Goal: Task Accomplishment & Management: Complete application form

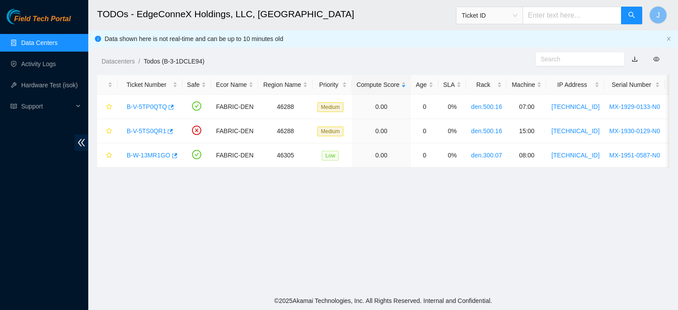
scroll to position [225, 0]
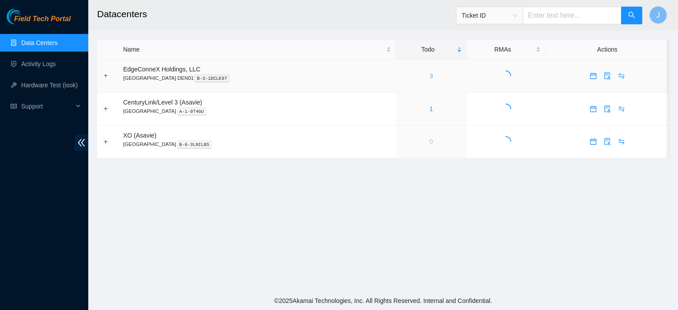
click at [429, 78] on link "3" at bounding box center [431, 75] width 4 height 7
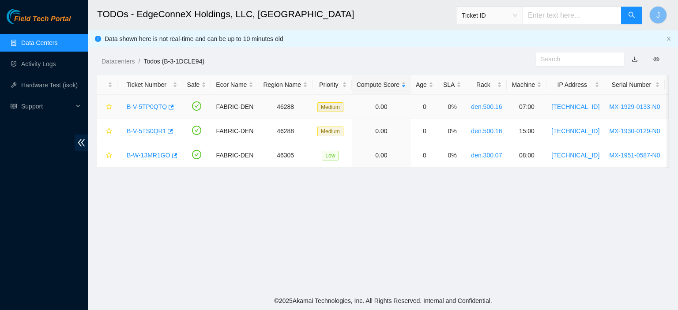
click at [149, 105] on link "B-V-5TP0QTQ" at bounding box center [147, 106] width 40 height 7
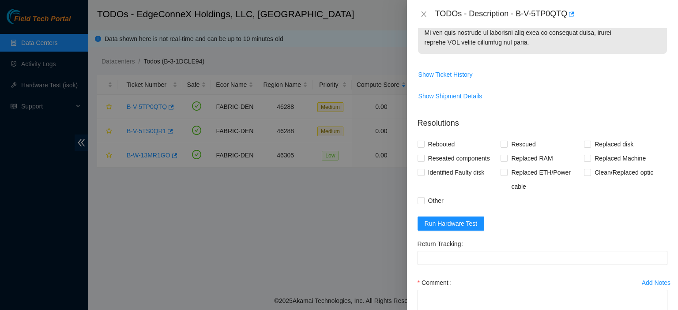
scroll to position [618, 0]
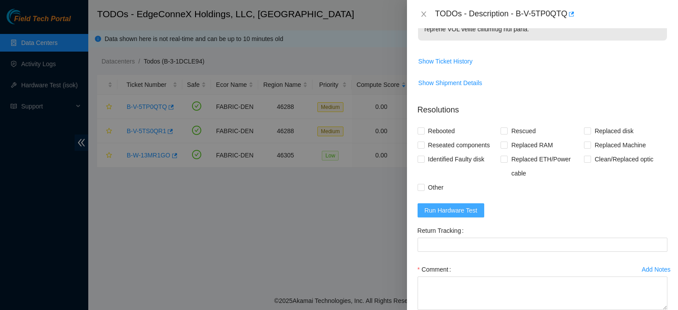
click at [474, 215] on span "Run Hardware Test" at bounding box center [451, 211] width 53 height 10
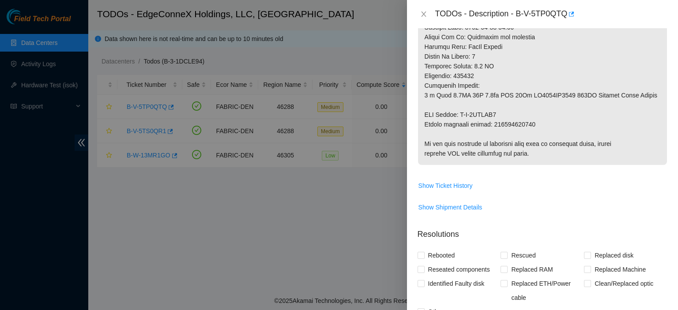
scroll to position [740, 0]
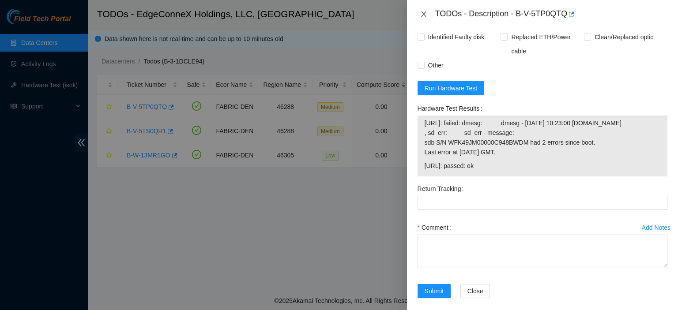
click at [424, 11] on icon "close" at bounding box center [423, 14] width 7 height 7
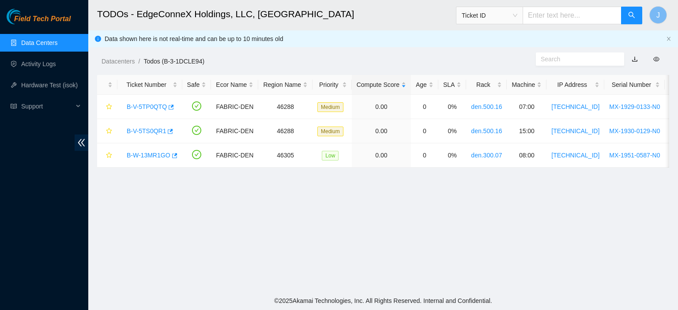
scroll to position [211, 0]
click at [154, 129] on link "B-V-5TS0QR1" at bounding box center [146, 131] width 39 height 7
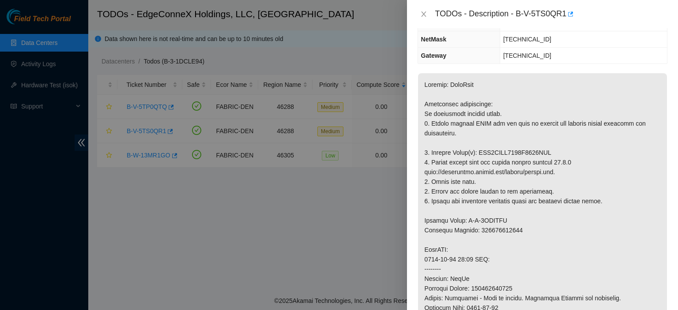
scroll to position [0, 0]
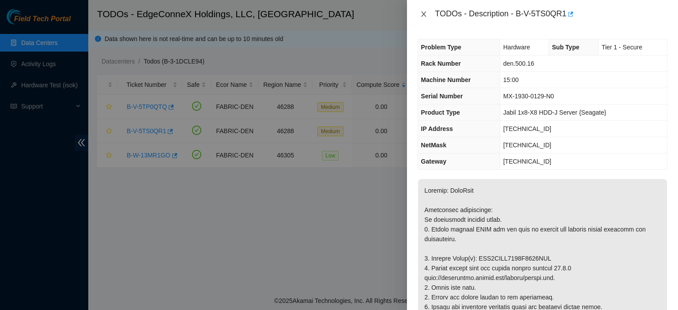
click at [424, 14] on icon "close" at bounding box center [423, 13] width 5 height 5
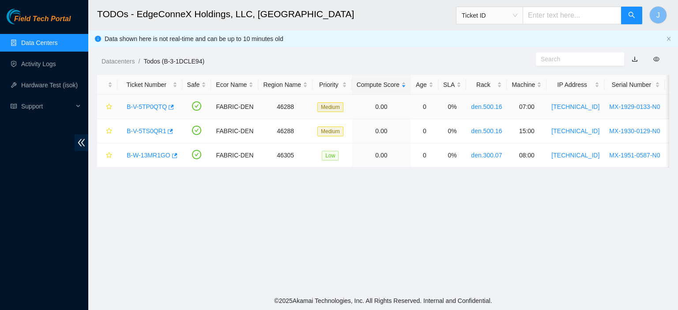
click at [148, 106] on link "B-V-5TP0QTQ" at bounding box center [147, 106] width 40 height 7
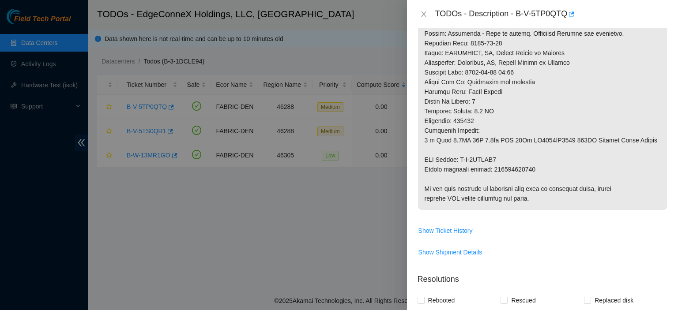
scroll to position [450, 0]
click at [666, 199] on div "Problem Type Hardware Sub Type Tier 1 - Disk Error Rack Number den.500.16 Machi…" at bounding box center [542, 169] width 271 height 282
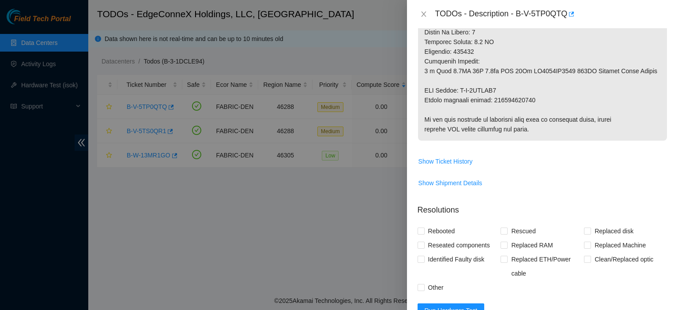
scroll to position [524, 0]
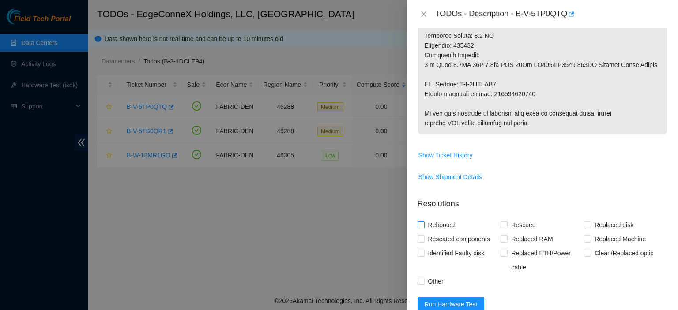
click at [422, 228] on input "Rebooted" at bounding box center [421, 225] width 6 height 6
checkbox input "true"
click at [501, 228] on input "Rescued" at bounding box center [504, 225] width 6 height 6
checkbox input "true"
click at [584, 228] on input "Replaced disk" at bounding box center [587, 225] width 6 height 6
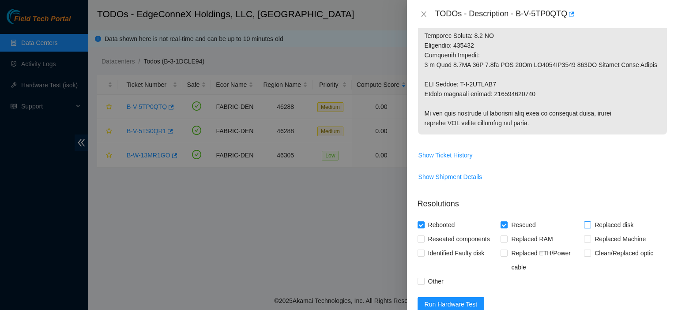
checkbox input "true"
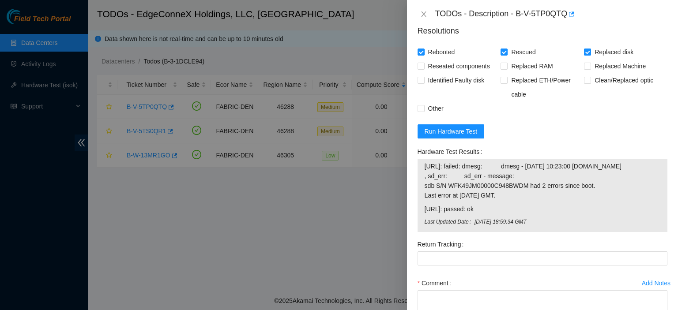
scroll to position [727, 0]
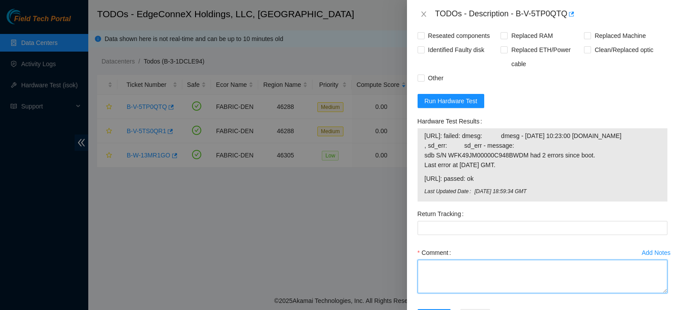
click at [498, 284] on textarea "Comment" at bounding box center [543, 277] width 250 height 34
type textarea "Replaced disk with WFKA3ZR1. Rescued. Rebooted."
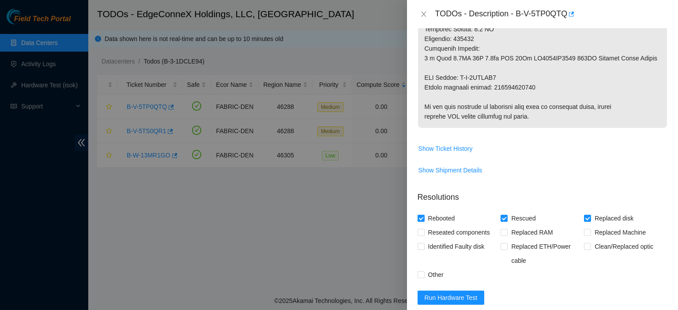
scroll to position [523, 0]
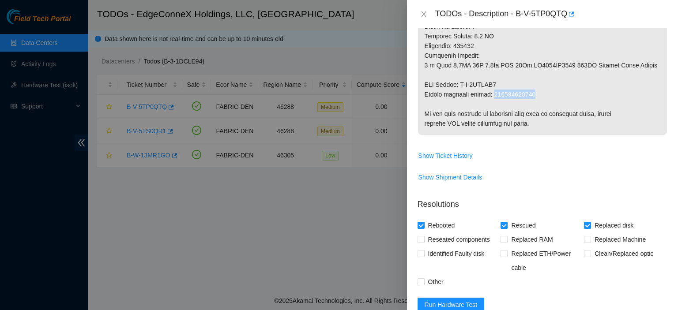
drag, startPoint x: 534, startPoint y: 102, endPoint x: 493, endPoint y: 102, distance: 40.6
copy p "463470043624"
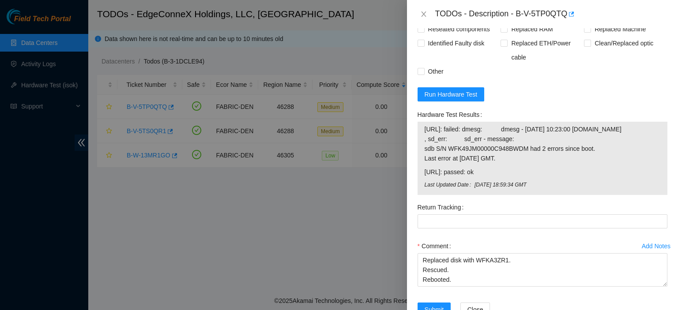
scroll to position [758, 0]
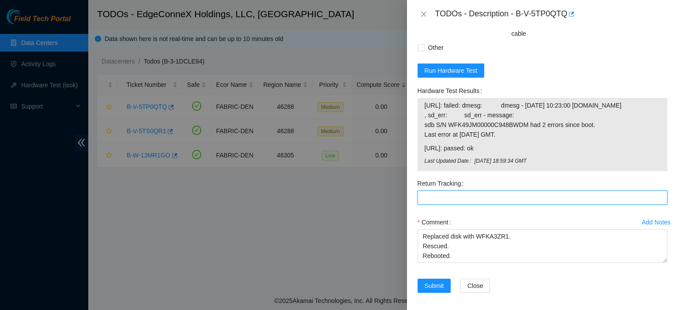
click at [516, 205] on Tracking "Return Tracking" at bounding box center [543, 198] width 250 height 14
paste Tracking "463470043624"
type Tracking "463470043624"
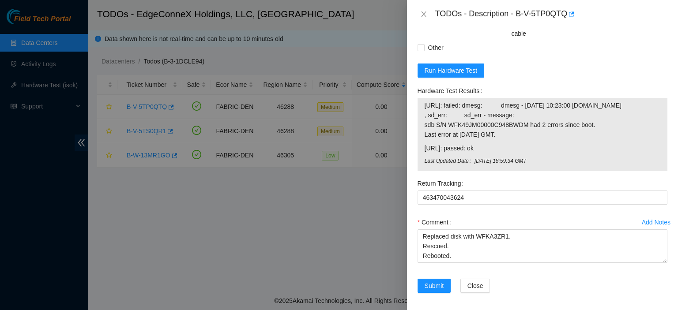
scroll to position [0, 0]
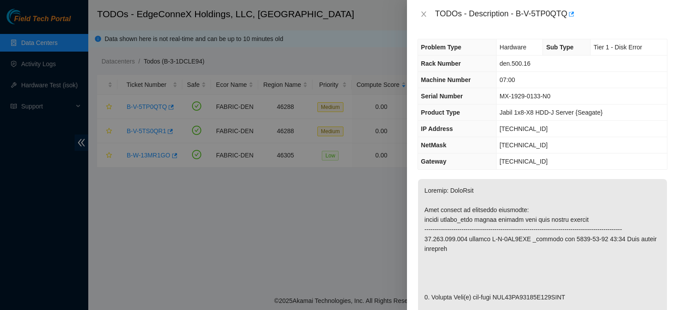
click at [665, 19] on div "TODOs - Description - B-V-5TP0QTQ" at bounding box center [551, 14] width 232 height 14
click at [666, 17] on div "TODOs - Description - B-V-5TP0QTQ" at bounding box center [551, 14] width 232 height 14
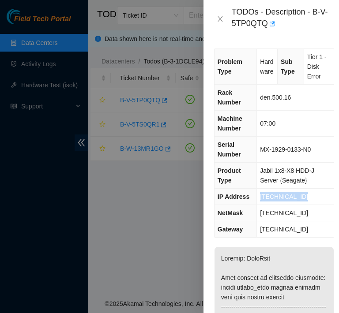
drag, startPoint x: 307, startPoint y: 194, endPoint x: 259, endPoint y: 196, distance: 48.1
click at [259, 196] on td "23.223.208.144" at bounding box center [295, 197] width 77 height 16
copy span "23.223.208.144"
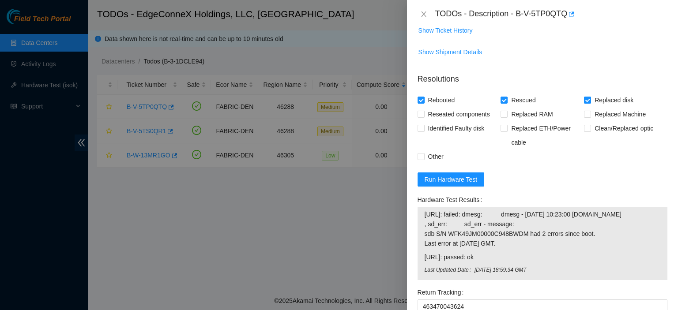
scroll to position [708, 0]
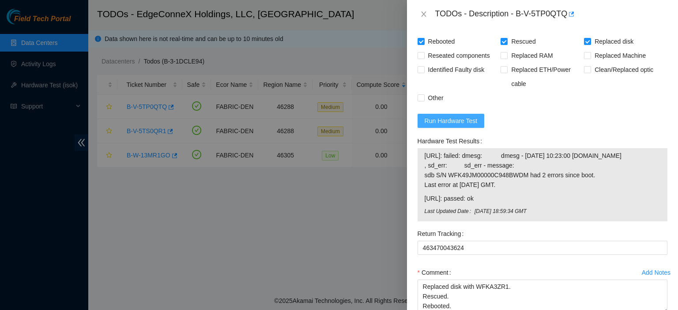
click at [461, 126] on span "Run Hardware Test" at bounding box center [451, 121] width 53 height 10
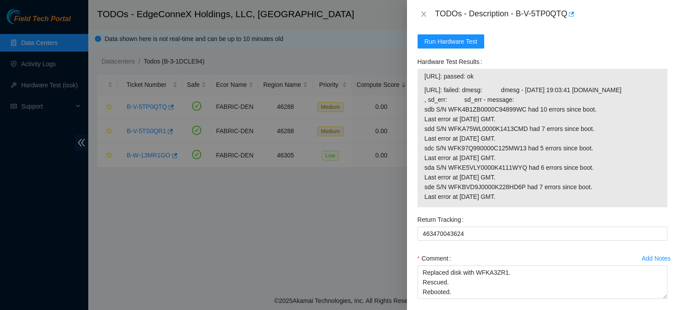
scroll to position [846, 0]
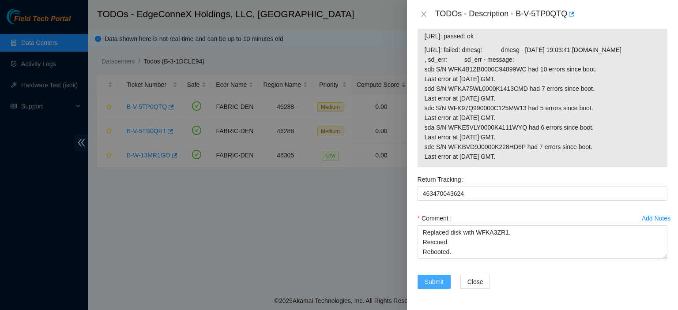
click at [436, 279] on span "Submit" at bounding box center [434, 282] width 19 height 10
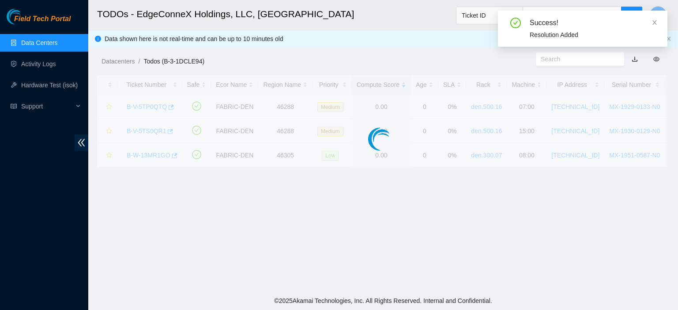
scroll to position [239, 0]
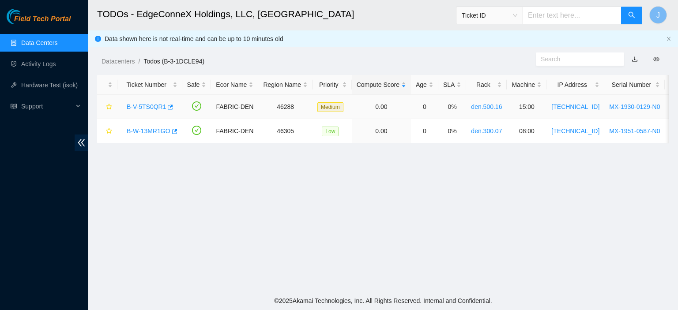
click at [151, 106] on link "B-V-5TS0QR1" at bounding box center [146, 106] width 39 height 7
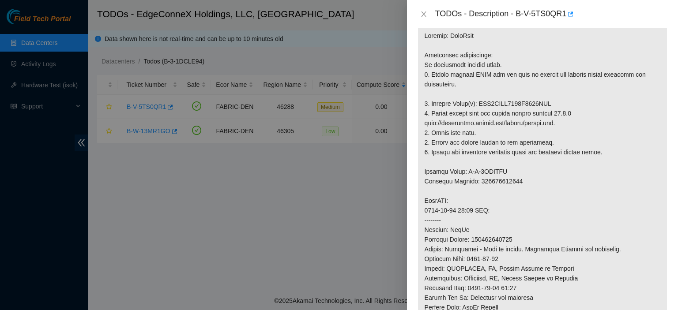
scroll to position [0, 0]
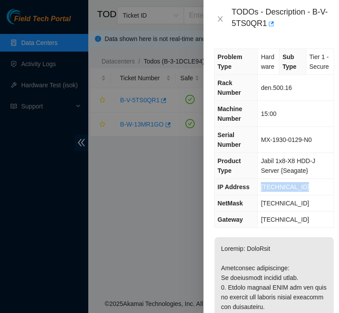
drag, startPoint x: 304, startPoint y: 204, endPoint x: 260, endPoint y: 212, distance: 45.2
click at [260, 196] on td "23.223.208.160" at bounding box center [296, 187] width 76 height 16
copy span "23.223.208.160"
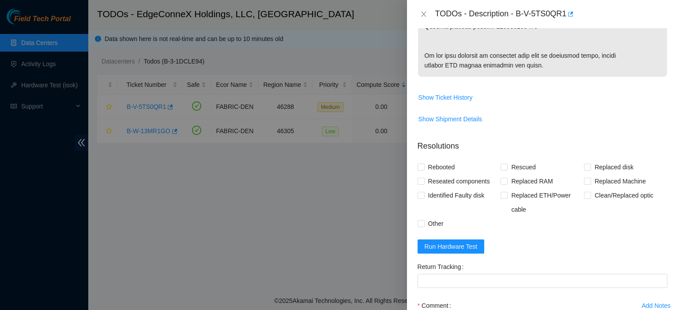
scroll to position [582, 0]
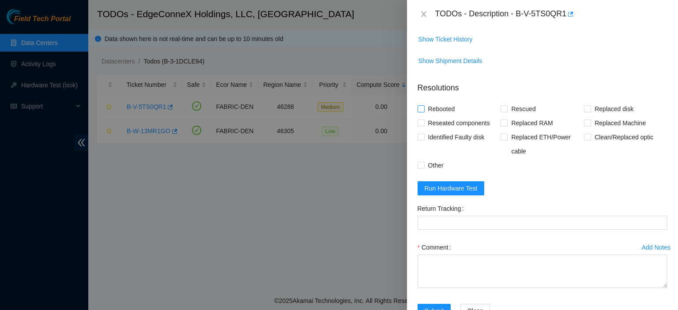
click at [422, 112] on input "Rebooted" at bounding box center [421, 108] width 6 height 6
checkbox input "true"
click at [502, 112] on input "Rescued" at bounding box center [504, 108] width 6 height 6
checkbox input "true"
click at [584, 112] on input "Replaced disk" at bounding box center [587, 108] width 6 height 6
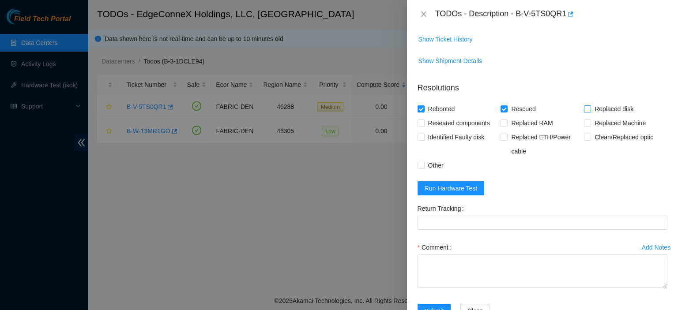
checkbox input "true"
click at [478, 288] on textarea "Comment" at bounding box center [543, 272] width 250 height 34
click at [478, 288] on textarea "R" at bounding box center [543, 272] width 250 height 34
click at [470, 193] on span "Run Hardware Test" at bounding box center [451, 189] width 53 height 10
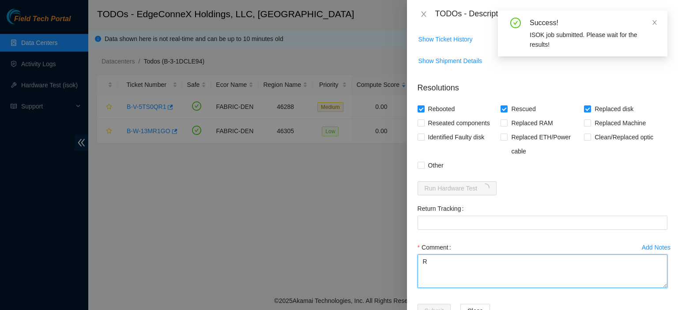
click at [451, 288] on textarea "R" at bounding box center [543, 272] width 250 height 34
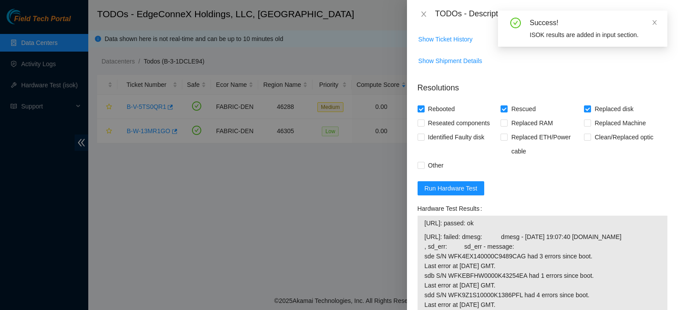
scroll to position [743, 0]
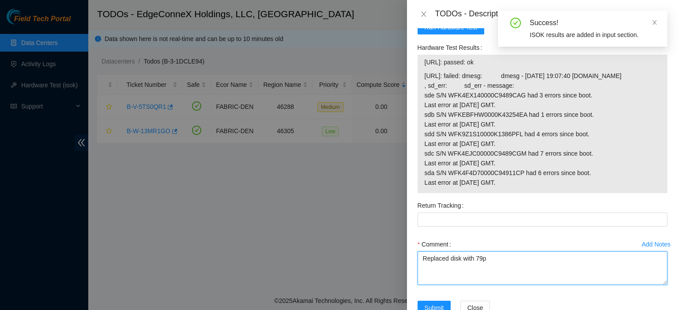
click at [485, 285] on textarea "Replaced disk with 79p" at bounding box center [543, 269] width 250 height 34
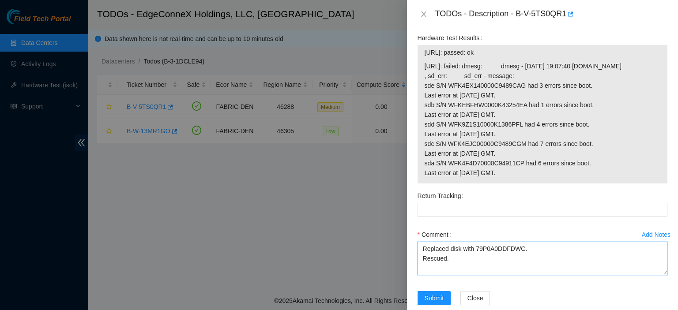
scroll to position [762, 0]
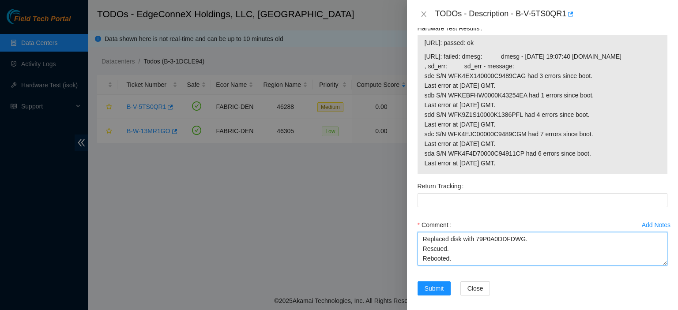
type textarea "Replaced disk with 79P0A0DDFDWG. Rescued. Rebooted."
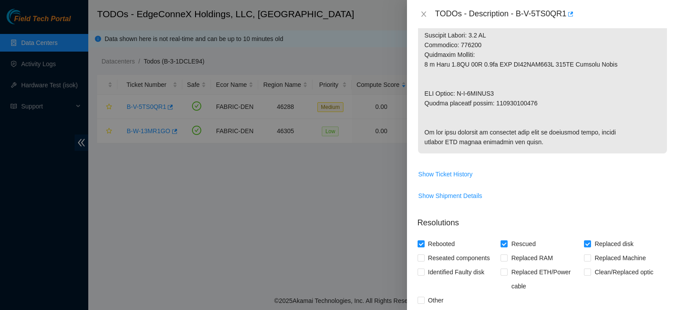
scroll to position [440, 0]
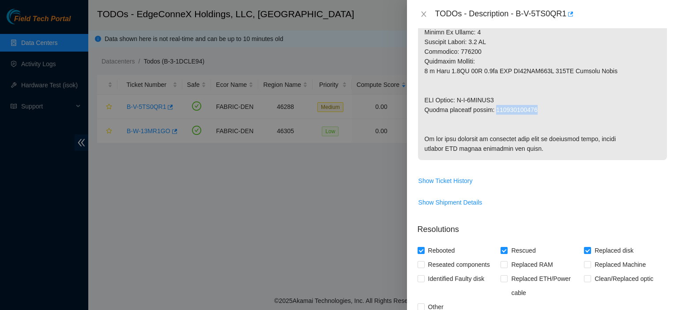
drag, startPoint x: 534, startPoint y: 106, endPoint x: 493, endPoint y: 107, distance: 41.1
copy p "463470044068"
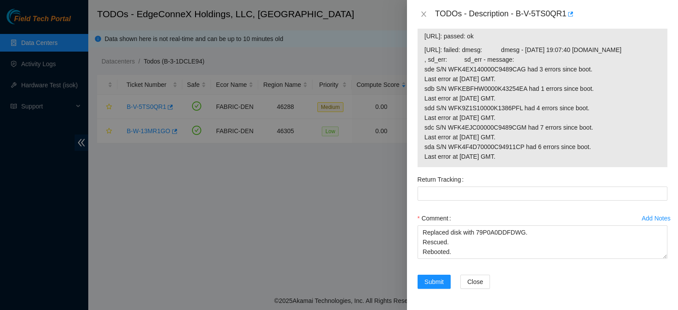
scroll to position [817, 0]
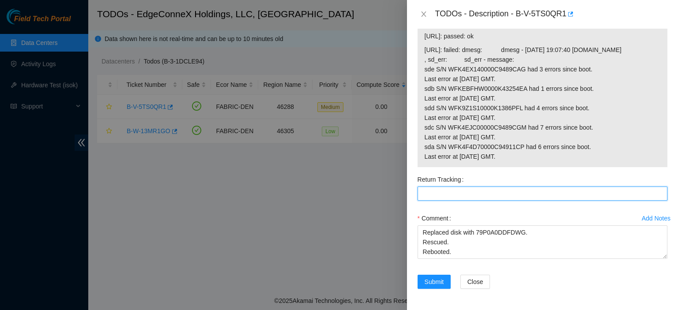
click at [460, 193] on Tracking "Return Tracking" at bounding box center [543, 194] width 250 height 14
paste Tracking "463470044068"
type Tracking "463470044068"
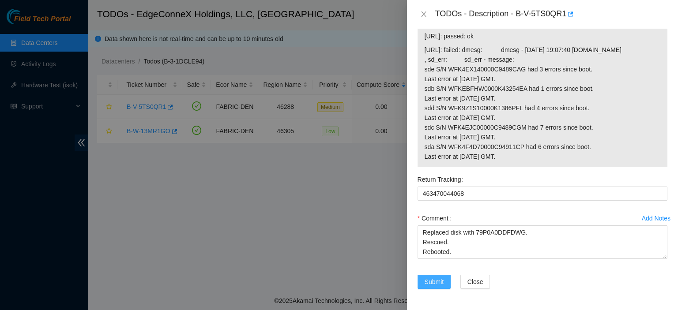
click at [436, 285] on span "Submit" at bounding box center [434, 282] width 19 height 10
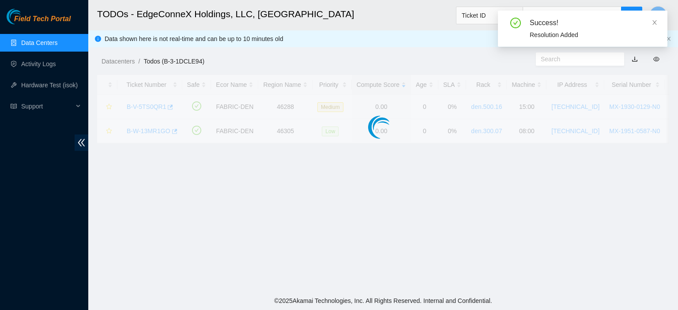
scroll to position [239, 0]
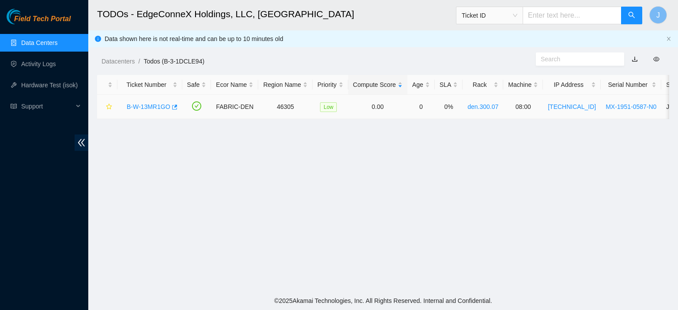
click at [147, 105] on link "B-W-13MR1GO" at bounding box center [149, 106] width 44 height 7
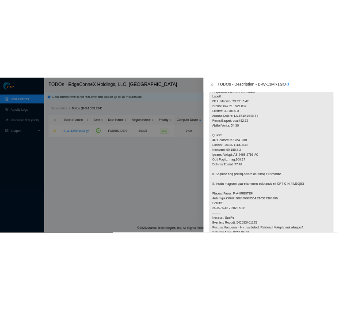
scroll to position [366, 0]
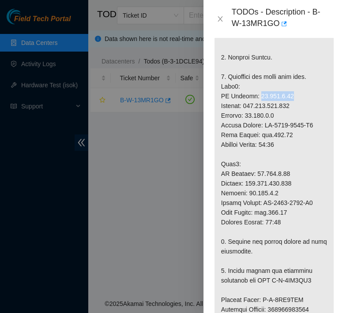
drag, startPoint x: 286, startPoint y: 114, endPoint x: 254, endPoint y: 115, distance: 31.8
click at [254, 115] on p at bounding box center [274, 261] width 119 height 780
copy p "23.217.8.18"
drag, startPoint x: 287, startPoint y: 192, endPoint x: 253, endPoint y: 195, distance: 33.6
click at [253, 195] on p at bounding box center [274, 261] width 119 height 780
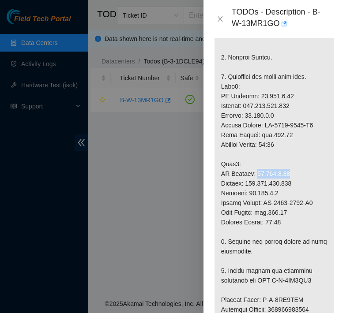
copy p "23.217.8.19"
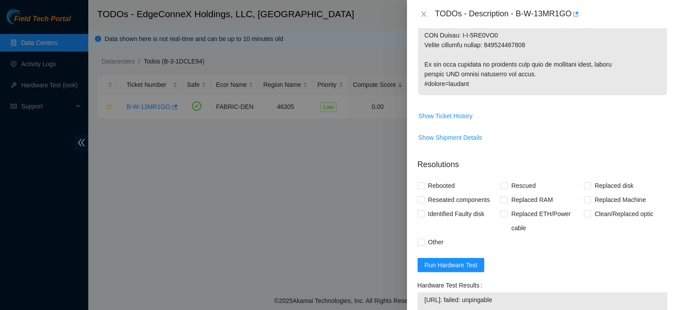
scroll to position [729, 0]
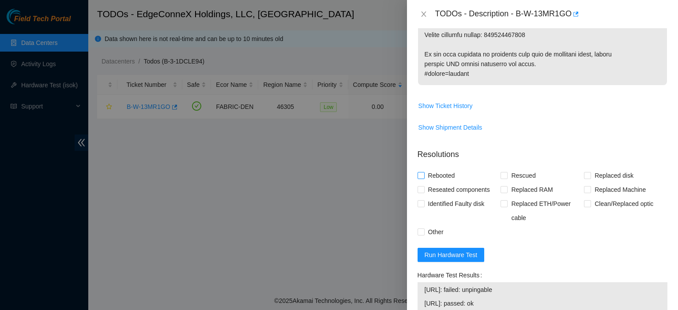
click at [422, 178] on input "Rebooted" at bounding box center [421, 175] width 6 height 6
checkbox input "true"
click at [504, 178] on input "Rescued" at bounding box center [504, 175] width 6 height 6
checkbox input "true"
click at [591, 197] on span "Replaced Machine" at bounding box center [620, 190] width 58 height 14
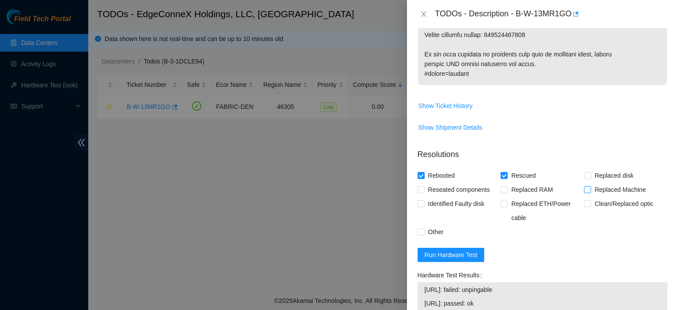
click at [590, 192] on input "Replaced Machine" at bounding box center [587, 189] width 6 height 6
checkbox input "true"
click at [474, 260] on span "Run Hardware Test" at bounding box center [451, 255] width 53 height 10
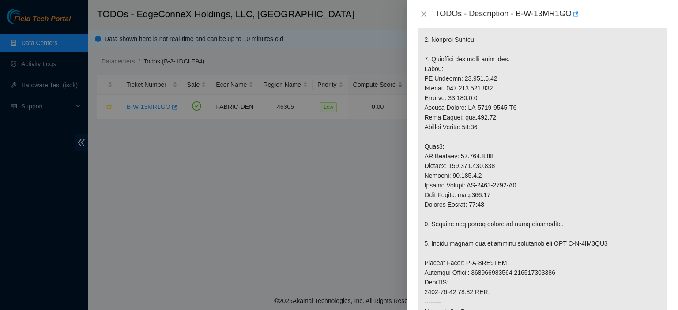
scroll to position [286, 0]
drag, startPoint x: 507, startPoint y: 117, endPoint x: 468, endPoint y: 118, distance: 39.3
click at [468, 118] on p at bounding box center [542, 210] width 249 height 635
copy p "MX-2023-0720"
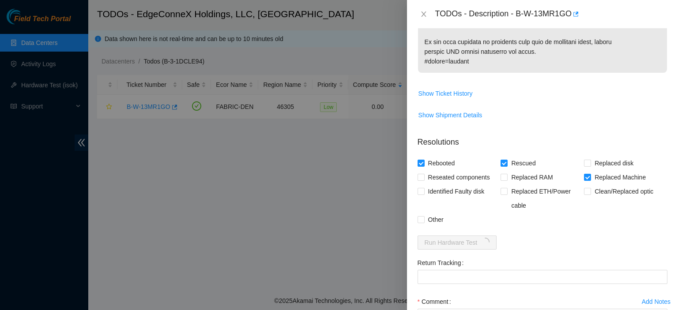
scroll to position [822, 0]
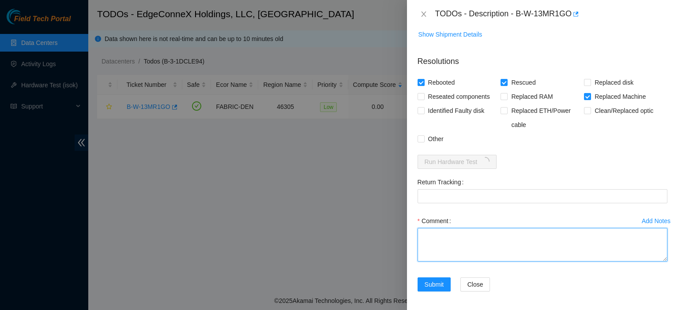
click at [516, 250] on textarea "Comment" at bounding box center [543, 245] width 250 height 34
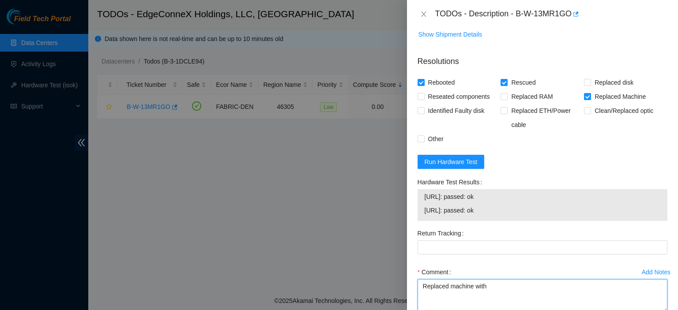
paste textarea "MX-2023-0720"
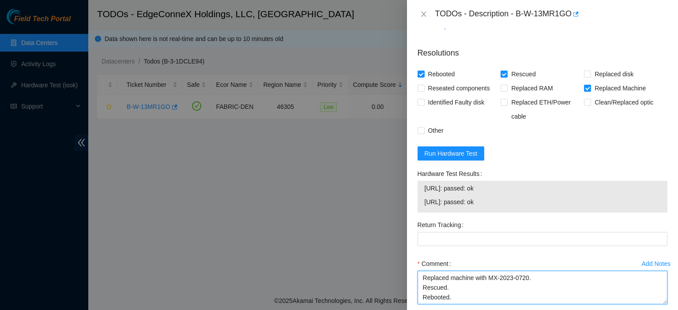
type textarea "Replaced machine with MX-2023-0720. Rescued. Rebooted."
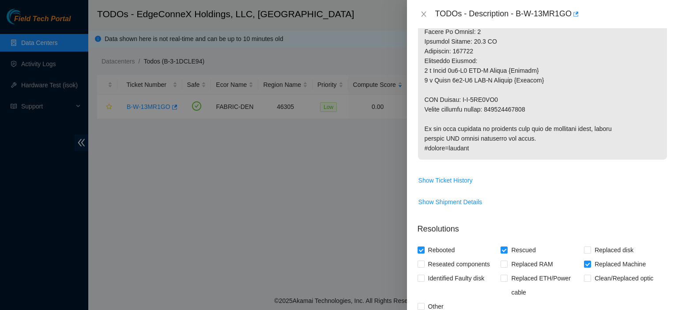
scroll to position [648, 0]
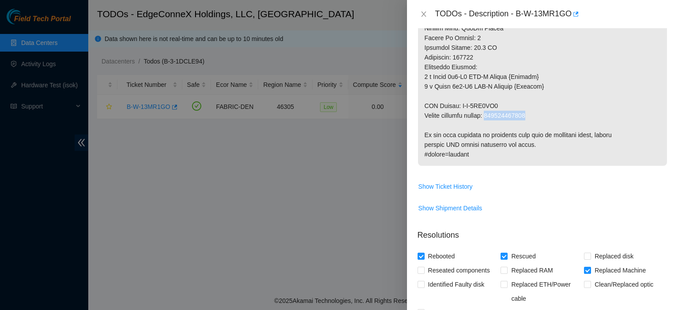
drag, startPoint x: 534, startPoint y: 121, endPoint x: 493, endPoint y: 124, distance: 41.1
copy p "414739614503"
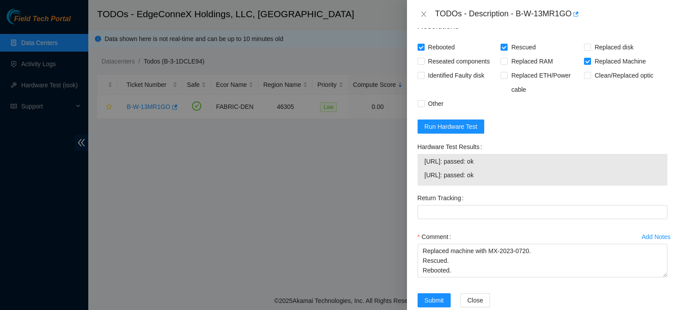
scroll to position [858, 0]
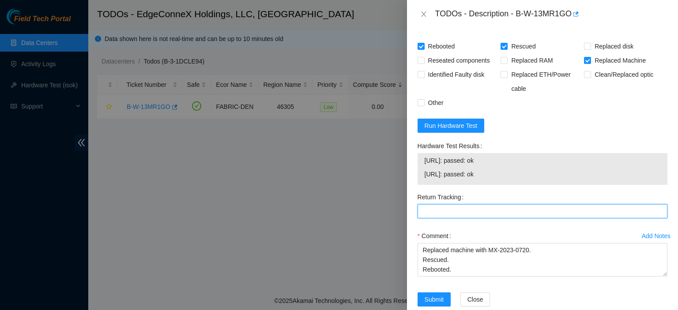
click at [585, 218] on Tracking "Return Tracking" at bounding box center [543, 211] width 250 height 14
paste Tracking "414739614503"
type Tracking "414739614503"
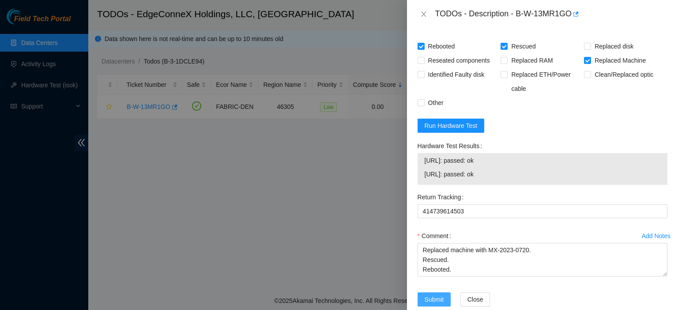
click at [444, 305] on button "Submit" at bounding box center [435, 300] width 34 height 14
